Goal: Information Seeking & Learning: Learn about a topic

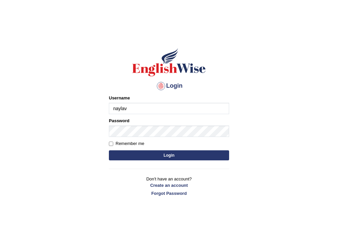
type input "naylav"
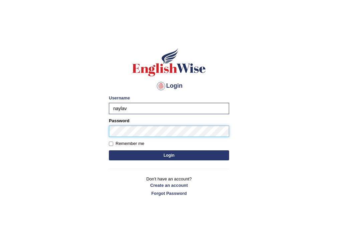
click at [109, 150] on button "Login" at bounding box center [169, 155] width 120 height 10
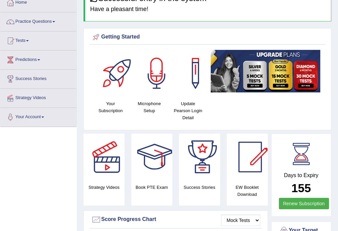
scroll to position [1, 0]
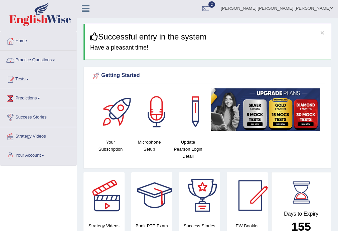
click at [54, 59] on link "Practice Questions" at bounding box center [38, 59] width 76 height 17
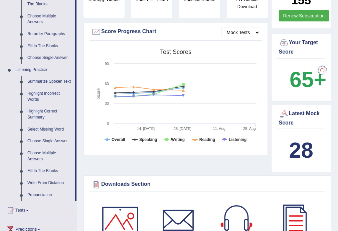
scroll to position [245, 0]
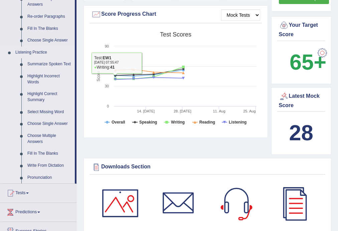
click at [45, 65] on link "Summarize Spoken Text" at bounding box center [49, 64] width 50 height 12
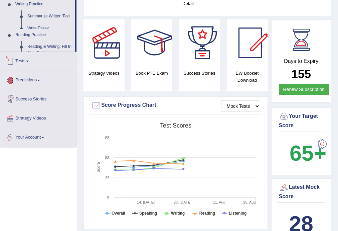
scroll to position [240, 0]
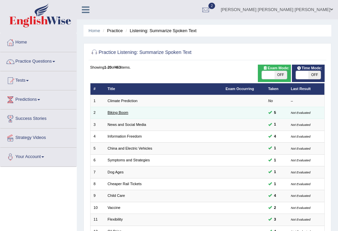
click at [123, 112] on link "Biking Boom" at bounding box center [118, 112] width 21 height 4
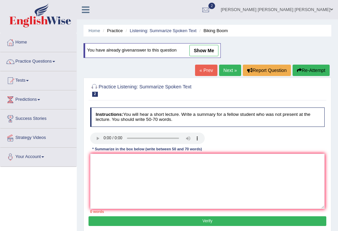
click at [204, 51] on link "show me" at bounding box center [203, 50] width 29 height 11
type textarea "The speaker provides brief information about covid crisis conducted to many pep…"
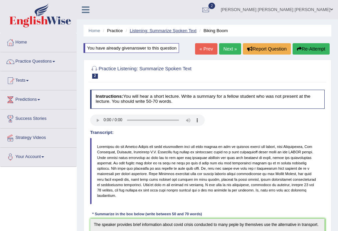
click at [151, 30] on link "Listening: Summarize Spoken Text" at bounding box center [163, 30] width 67 height 5
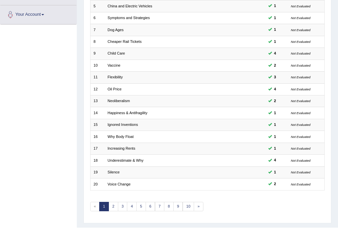
scroll to position [154, 0]
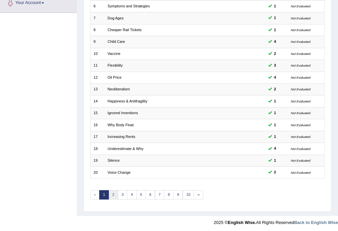
drag, startPoint x: 107, startPoint y: 196, endPoint x: 111, endPoint y: 195, distance: 4.1
click at [108, 196] on link "1" at bounding box center [104, 194] width 10 height 9
click at [113, 194] on link "2" at bounding box center [114, 194] width 10 height 9
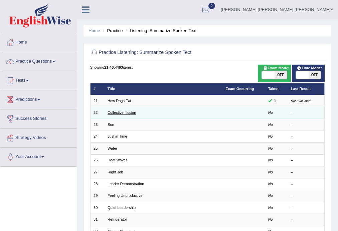
click at [121, 111] on link "Collective Illusion" at bounding box center [122, 112] width 28 height 4
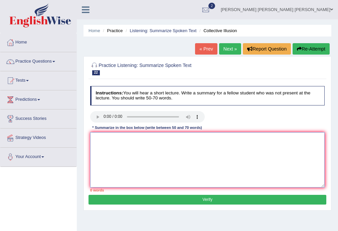
click at [123, 136] on textarea at bounding box center [207, 159] width 235 height 55
type textarea "t"
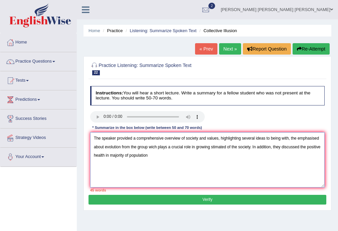
drag, startPoint x: 281, startPoint y: 145, endPoint x: 272, endPoint y: 146, distance: 8.7
click at [272, 146] on textarea "The speaker provided a comprehensive overview of society and values, highlighti…" at bounding box center [207, 159] width 235 height 55
click at [175, 160] on textarea "The speaker provided a comprehensive overview of society and values, highlighti…" at bounding box center [207, 159] width 235 height 55
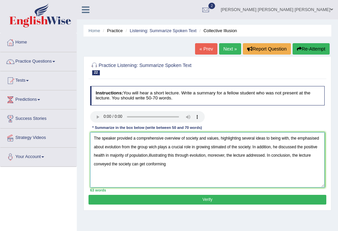
click at [173, 163] on textarea "The speaker provided a comprehensive overview of society and values, highlighti…" at bounding box center [207, 159] width 235 height 55
type textarea "The speaker provided a comprehensive overview of society and values, highlighti…"
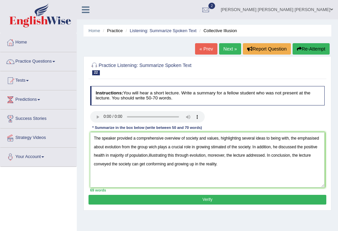
click at [204, 201] on button "Verify" at bounding box center [208, 199] width 238 height 10
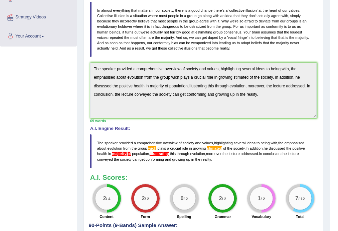
scroll to position [105, 0]
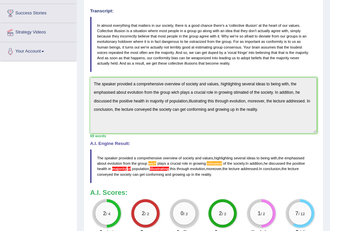
click at [72, 68] on div "Toggle navigation Home Practice Questions Speaking Practice Read Aloud Repeat S…" at bounding box center [165, 92] width 330 height 395
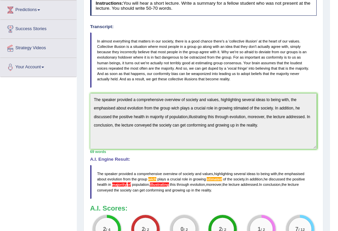
scroll to position [68, 0]
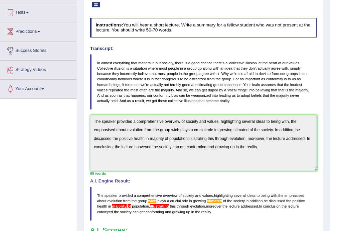
click at [81, 115] on div "Home Practice Listening: Summarize Spoken Text Collective Illusion « Prev Next …" at bounding box center [203, 123] width 253 height 382
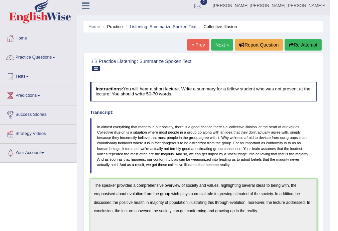
scroll to position [0, 0]
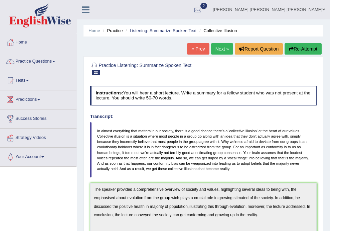
click at [300, 52] on button "Re-Attempt" at bounding box center [303, 48] width 37 height 11
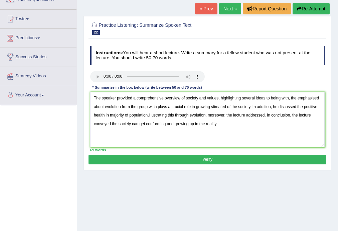
click at [147, 107] on textarea "The speaker provided a comprehensive overview of society and values, highlighti…" at bounding box center [207, 119] width 235 height 55
click at [148, 114] on textarea "The speaker provided a comprehensive overview of society and values, highlighti…" at bounding box center [207, 119] width 235 height 55
drag, startPoint x: 262, startPoint y: 127, endPoint x: 77, endPoint y: 91, distance: 189.3
click at [77, 91] on div "Home Practice Listening: Summarize Spoken Text Collective Illusion You have alr…" at bounding box center [207, 106] width 261 height 334
click at [167, 120] on textarea "The speaker provided a comprehensive overview of society and values, highlighti…" at bounding box center [207, 119] width 235 height 55
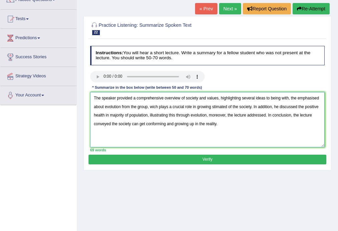
click at [109, 115] on textarea "The speaker provided a comprehensive overview of society and values, highlighti…" at bounding box center [207, 119] width 235 height 55
click at [130, 114] on textarea "The speaker provided a comprehensive overview of society and values, highlighti…" at bounding box center [207, 119] width 235 height 55
drag, startPoint x: 295, startPoint y: 95, endPoint x: 290, endPoint y: 96, distance: 5.1
click at [290, 96] on textarea "The speaker provided a comprehensive overview of society and values, highlighti…" at bounding box center [207, 119] width 235 height 55
type textarea "The speaker provided a comprehensive overview of society and values, highlighti…"
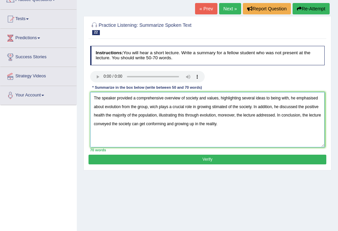
drag, startPoint x: 199, startPoint y: 106, endPoint x: 244, endPoint y: 106, distance: 45.5
click at [235, 106] on textarea "The speaker provided a comprehensive overview of society and values, highlighti…" at bounding box center [207, 119] width 235 height 55
click at [252, 106] on textarea "The speaker provided a comprehensive overview of society and values, highlighti…" at bounding box center [207, 119] width 235 height 55
drag, startPoint x: 210, startPoint y: 162, endPoint x: 211, endPoint y: 159, distance: 3.5
click at [211, 161] on button "Verify" at bounding box center [208, 159] width 238 height 10
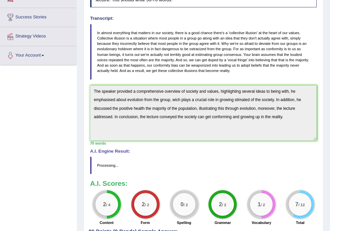
drag, startPoint x: 342, startPoint y: 115, endPoint x: 342, endPoint y: 150, distance: 34.8
click at [338, 129] on html "Toggle navigation Home Practice Questions Speaking Practice Read Aloud Repeat S…" at bounding box center [169, 14] width 338 height 231
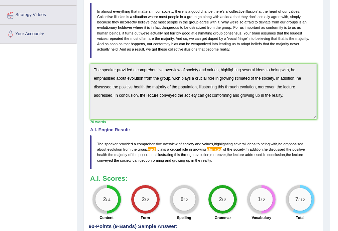
scroll to position [123, 0]
click at [79, 53] on div "Home Practice Listening: Summarize Spoken Text Collective Illusion You have alr…" at bounding box center [203, 69] width 253 height 385
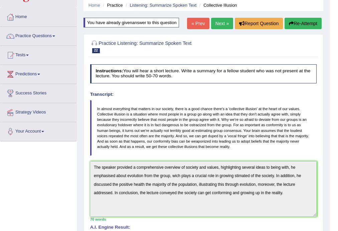
scroll to position [21, 0]
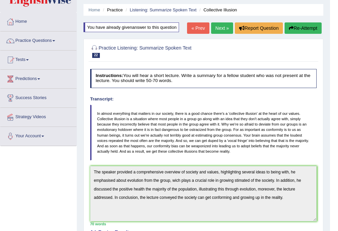
click at [307, 26] on button "Re-Attempt" at bounding box center [303, 27] width 37 height 11
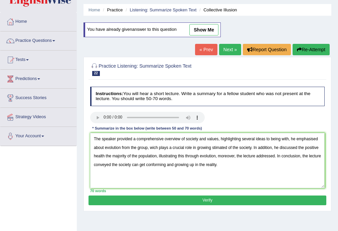
drag, startPoint x: 238, startPoint y: 146, endPoint x: 242, endPoint y: 147, distance: 3.9
click at [231, 147] on textarea "The speaker provided a comprehensive overview of society and values, highlighti…" at bounding box center [207, 160] width 235 height 55
drag, startPoint x: 227, startPoint y: 146, endPoint x: 194, endPoint y: 144, distance: 33.4
click at [196, 146] on textarea "The speaker provided a comprehensive overview of society and values, highlighti…" at bounding box center [207, 160] width 235 height 55
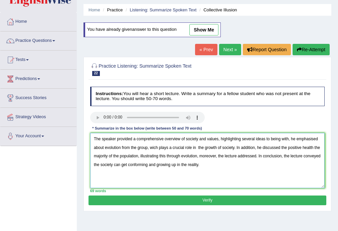
click at [216, 168] on textarea "The speaker provided a comprehensive overview of society and values, highlighti…" at bounding box center [207, 160] width 235 height 55
drag, startPoint x: 206, startPoint y: 166, endPoint x: 181, endPoint y: 162, distance: 24.3
click at [181, 162] on textarea "The speaker provided a comprehensive overview of society and values, highlighti…" at bounding box center [207, 160] width 235 height 55
click at [152, 146] on textarea "The speaker provided a comprehensive overview of society and values, highlighti…" at bounding box center [207, 160] width 235 height 55
click at [153, 146] on textarea "The speaker provided a comprehensive overview of society and values, highlighti…" at bounding box center [207, 160] width 235 height 55
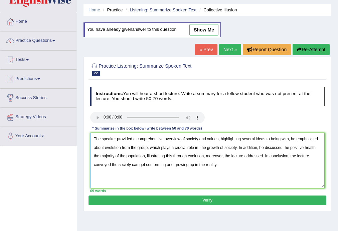
type textarea "The speaker provided a comprehensive overview of society and values, highlighti…"
click at [189, 197] on button "Verify" at bounding box center [208, 200] width 238 height 10
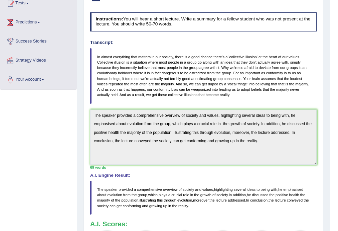
scroll to position [78, 0]
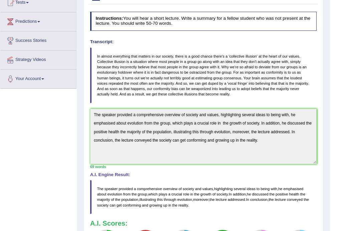
drag, startPoint x: 215, startPoint y: 188, endPoint x: 231, endPoint y: 188, distance: 16.0
click at [231, 188] on span "highlighting" at bounding box center [223, 188] width 19 height 4
drag, startPoint x: 233, startPoint y: 188, endPoint x: 230, endPoint y: 184, distance: 5.0
click at [230, 184] on blockquote "The speaker provided a comprehensive overview of society and values , highlight…" at bounding box center [203, 197] width 227 height 34
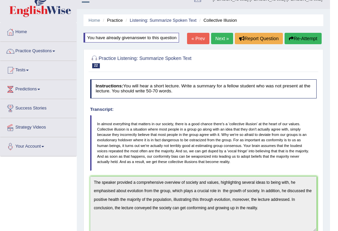
scroll to position [8, 0]
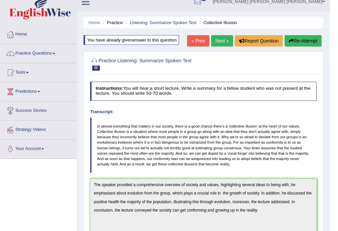
click at [224, 42] on link "Next »" at bounding box center [222, 40] width 22 height 11
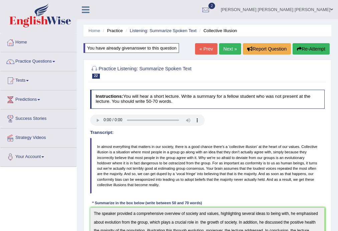
scroll to position [191, 0]
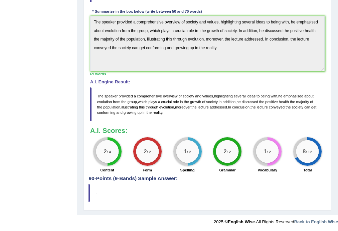
drag, startPoint x: 183, startPoint y: 112, endPoint x: 98, endPoint y: 96, distance: 87.0
click at [98, 96] on blockquote "The speaker provided a comprehensive overview of society and values , highlight…" at bounding box center [207, 104] width 235 height 34
drag, startPoint x: 96, startPoint y: 93, endPoint x: 103, endPoint y: 70, distance: 23.9
click at [99, 88] on blockquote "The speaker provided a comprehensive overview of society and values , highlight…" at bounding box center [207, 104] width 235 height 34
click at [82, 10] on div "Home Practice Listening: Summarize Spoken Text Collective Illusion You have alr…" at bounding box center [207, 12] width 261 height 406
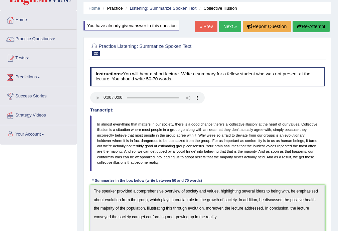
scroll to position [17, 0]
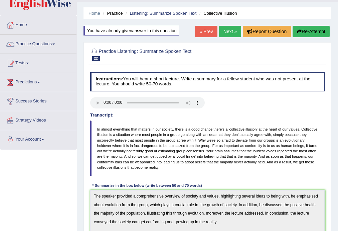
click at [231, 29] on link "Next »" at bounding box center [230, 31] width 22 height 11
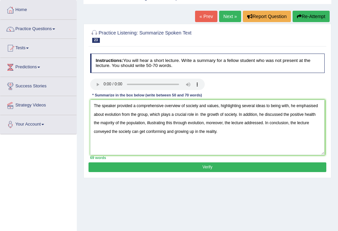
scroll to position [33, 0]
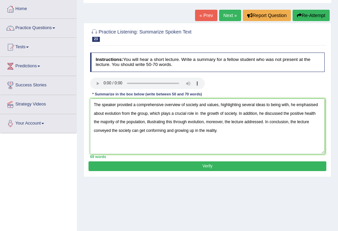
drag, startPoint x: 217, startPoint y: 105, endPoint x: 184, endPoint y: 104, distance: 33.4
click at [184, 104] on textarea "The speaker provided a comprehensive overview of society and values, highlighti…" at bounding box center [207, 126] width 235 height 55
drag, startPoint x: 218, startPoint y: 103, endPoint x: 185, endPoint y: 104, distance: 32.1
click at [185, 104] on textarea "The speaker provided a comprehensive overview of society and values, highlighti…" at bounding box center [207, 126] width 235 height 55
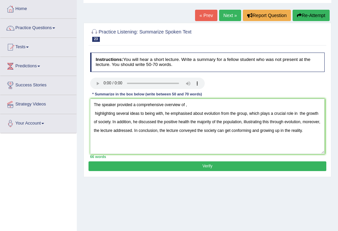
drag, startPoint x: 205, startPoint y: 112, endPoint x: 246, endPoint y: 113, distance: 40.8
click at [246, 113] on textarea "The speaker provided a comprehensive overview of , highlighting several ideas t…" at bounding box center [207, 126] width 235 height 55
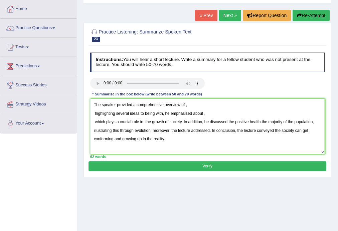
drag, startPoint x: 181, startPoint y: 121, endPoint x: 143, endPoint y: 120, distance: 38.1
click at [143, 120] on textarea "The speaker provided a comprehensive overview of , highlighting several ideas t…" at bounding box center [207, 126] width 235 height 55
drag, startPoint x: 191, startPoint y: 121, endPoint x: 275, endPoint y: 122, distance: 84.2
click at [275, 122] on textarea "The speaker provided a comprehensive overview of , highlighting several ideas t…" at bounding box center [207, 126] width 235 height 55
drag, startPoint x: 150, startPoint y: 128, endPoint x: 135, endPoint y: 130, distance: 14.8
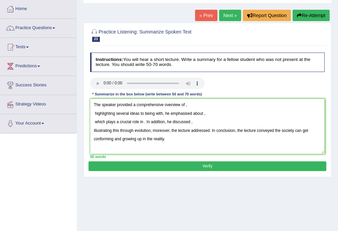
click at [135, 130] on textarea "The speaker provided a comprehensive overview of , highlighting several ideas t…" at bounding box center [207, 126] width 235 height 55
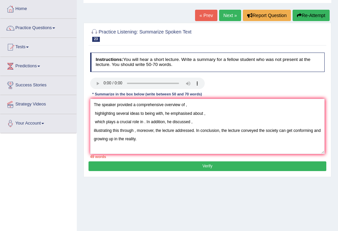
click at [136, 130] on textarea "The speaker provided a comprehensive overview of , highlighting several ideas t…" at bounding box center [207, 126] width 235 height 55
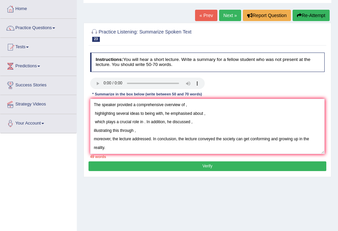
drag, startPoint x: 216, startPoint y: 138, endPoint x: 246, endPoint y: 152, distance: 33.5
click at [246, 152] on textarea "The speaker provided a comprehensive overview of , highlighting several ideas t…" at bounding box center [207, 126] width 235 height 55
click at [177, 138] on textarea "The speaker provided a comprehensive overview of , highlighting several ideas t…" at bounding box center [207, 126] width 235 height 55
click at [192, 100] on textarea "The speaker provided a comprehensive overview of , highlighting several ideas t…" at bounding box center [207, 126] width 235 height 55
drag, startPoint x: 218, startPoint y: 107, endPoint x: 213, endPoint y: 112, distance: 7.6
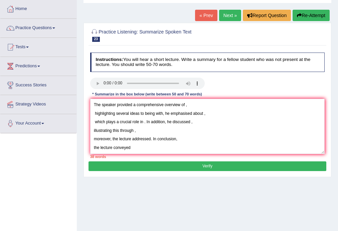
click at [218, 108] on textarea "The speaker provided a comprehensive overview of , highlighting several ideas t…" at bounding box center [207, 126] width 235 height 55
click at [205, 121] on textarea "The speaker provided a comprehensive overview of , highlighting several ideas t…" at bounding box center [207, 126] width 235 height 55
click at [147, 130] on textarea "The speaker provided a comprehensive overview of , highlighting several ideas t…" at bounding box center [207, 126] width 235 height 55
drag, startPoint x: 180, startPoint y: 137, endPoint x: 165, endPoint y: 140, distance: 14.8
click at [178, 138] on textarea "The speaker provided a comprehensive overview of , highlighting several ideas t…" at bounding box center [207, 126] width 235 height 55
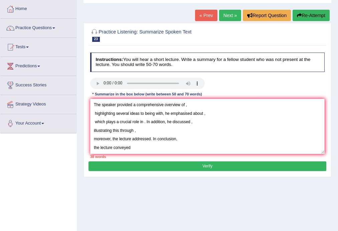
click at [149, 144] on textarea "The speaker provided a comprehensive overview of , highlighting several ideas t…" at bounding box center [207, 126] width 235 height 55
drag, startPoint x: 163, startPoint y: 112, endPoint x: 174, endPoint y: 113, distance: 11.4
click at [164, 112] on textarea "The speaker provided a comprehensive overview of , highlighting several ideas t…" at bounding box center [207, 126] width 235 height 55
drag, startPoint x: 204, startPoint y: 114, endPoint x: 193, endPoint y: 113, distance: 10.4
click at [193, 113] on textarea "The speaker provided a comprehensive overview of , highlighting several ideas t…" at bounding box center [207, 126] width 235 height 55
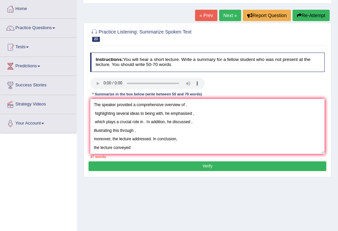
click at [146, 122] on textarea "The speaker provided a comprehensive overview of , highlighting several ideas t…" at bounding box center [207, 126] width 235 height 55
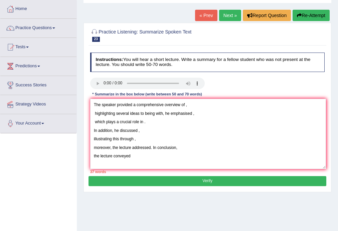
drag, startPoint x: 323, startPoint y: 150, endPoint x: 323, endPoint y: 173, distance: 22.4
click at [323, 169] on textarea "The speaker provided a comprehensive overview of , highlighting several ideas t…" at bounding box center [208, 134] width 236 height 70
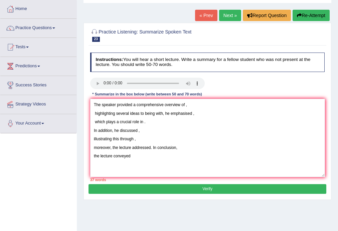
type textarea "The speaker provided a comprehensive overview of , highlighting several ideas t…"
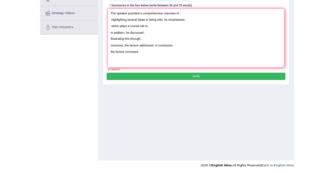
scroll to position [0, 0]
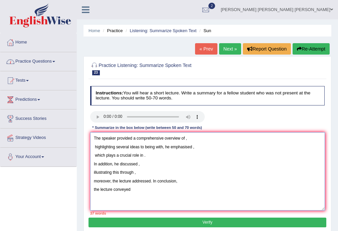
drag, startPoint x: 139, startPoint y: 204, endPoint x: 88, endPoint y: 127, distance: 92.8
click at [88, 127] on div "Practice Listening: Summarize Spoken Text 23 Sun Instructions: You will hear a …" at bounding box center [208, 144] width 248 height 177
